Goal: Task Accomplishment & Management: Manage account settings

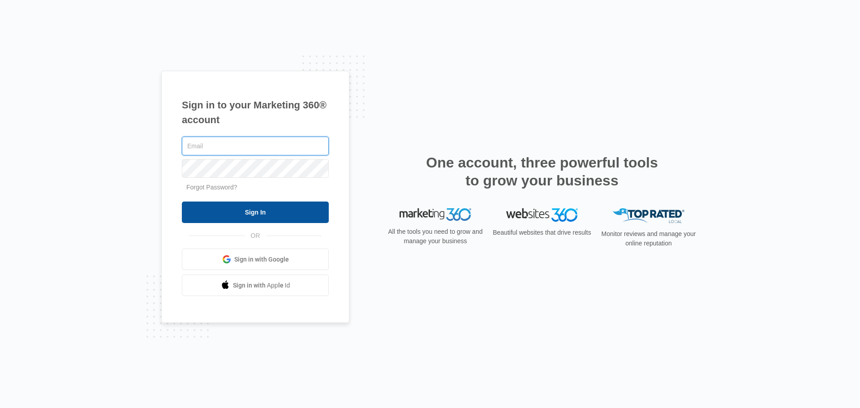
type input "[EMAIL_ADDRESS][DOMAIN_NAME]"
click at [285, 214] on input "Sign In" at bounding box center [255, 213] width 147 height 22
